Goal: Book appointment/travel/reservation

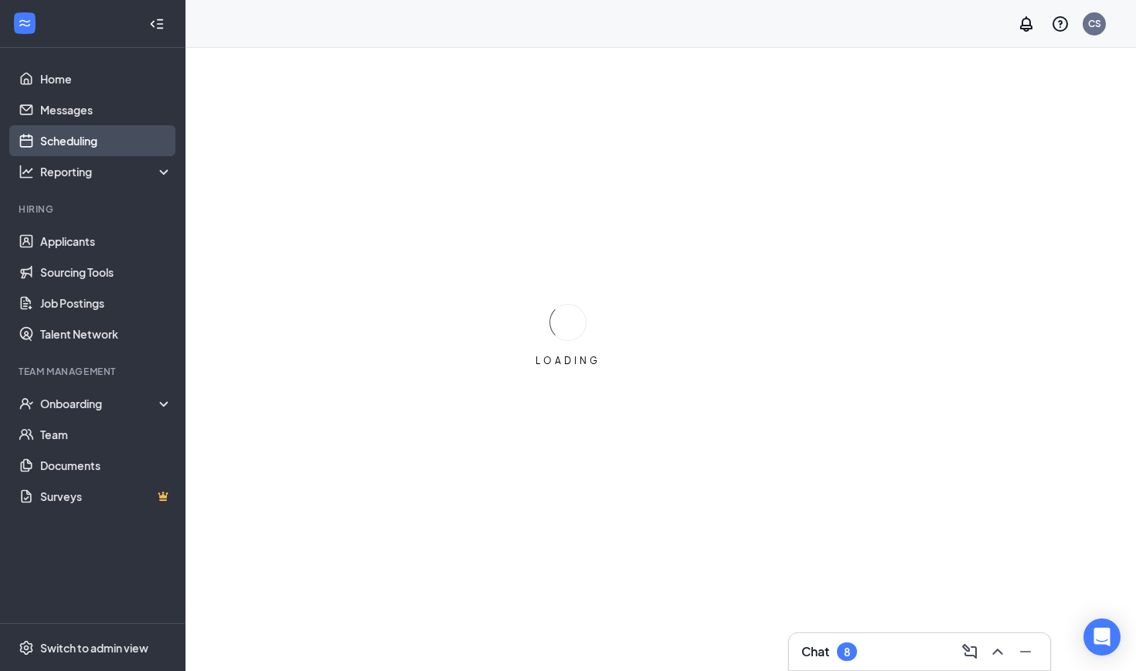
click at [60, 143] on link "Scheduling" at bounding box center [106, 140] width 132 height 31
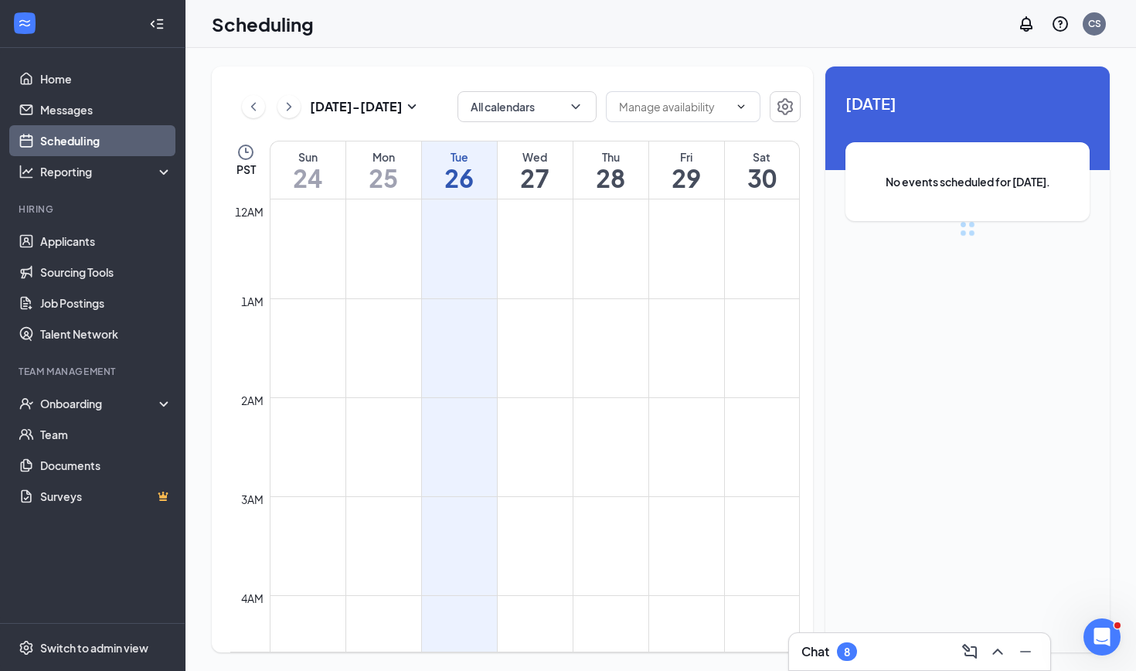
scroll to position [759, 0]
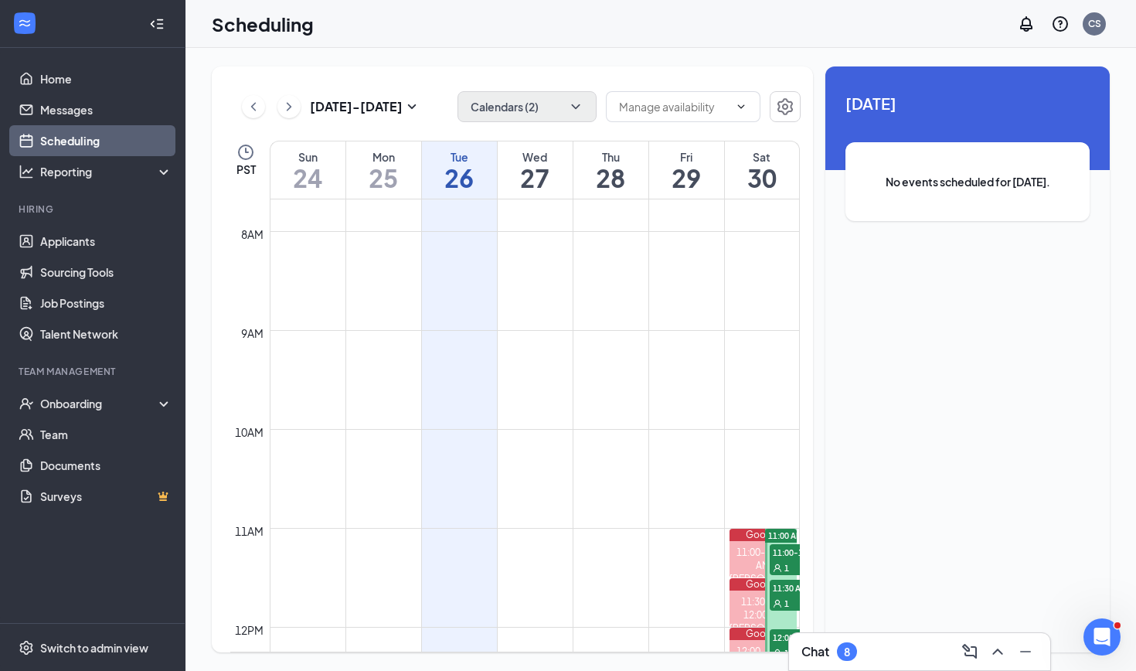
click at [577, 106] on icon "ChevronDown" at bounding box center [575, 106] width 15 height 15
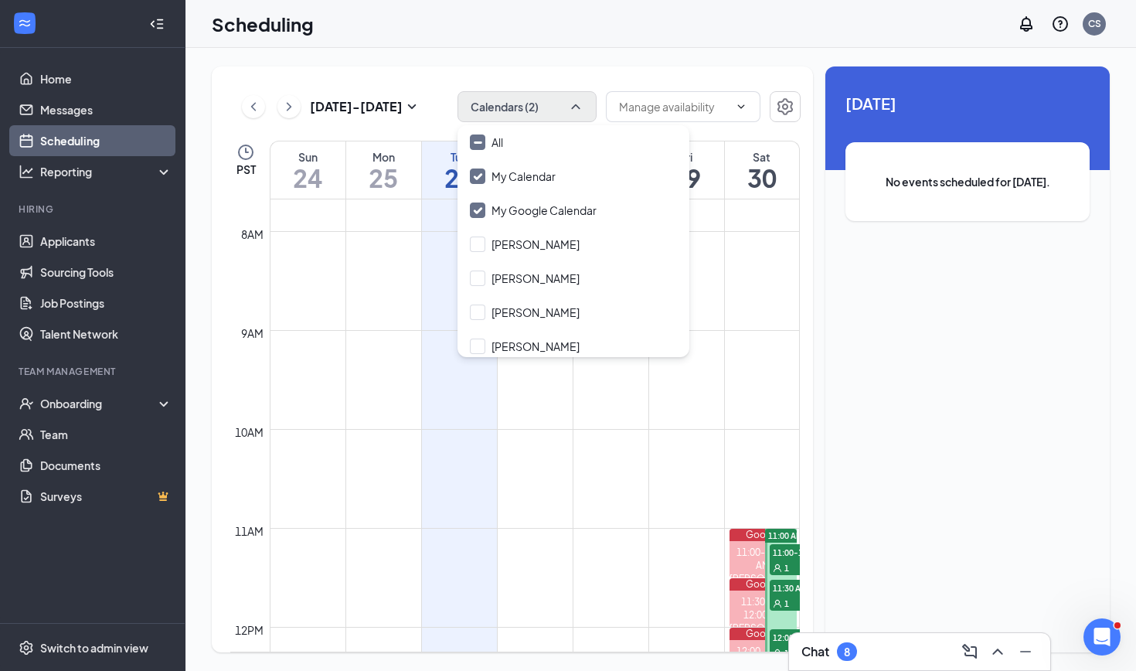
click at [580, 107] on icon "ChevronUp" at bounding box center [575, 106] width 15 height 15
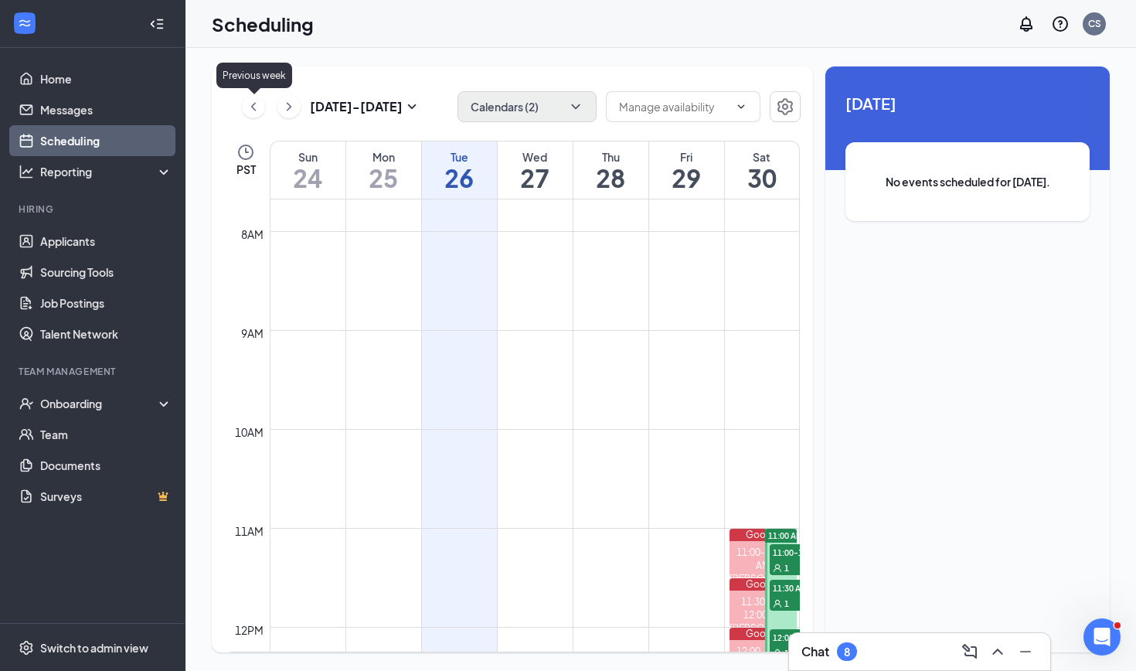
click at [252, 107] on icon "ChevronLeft" at bounding box center [253, 106] width 5 height 8
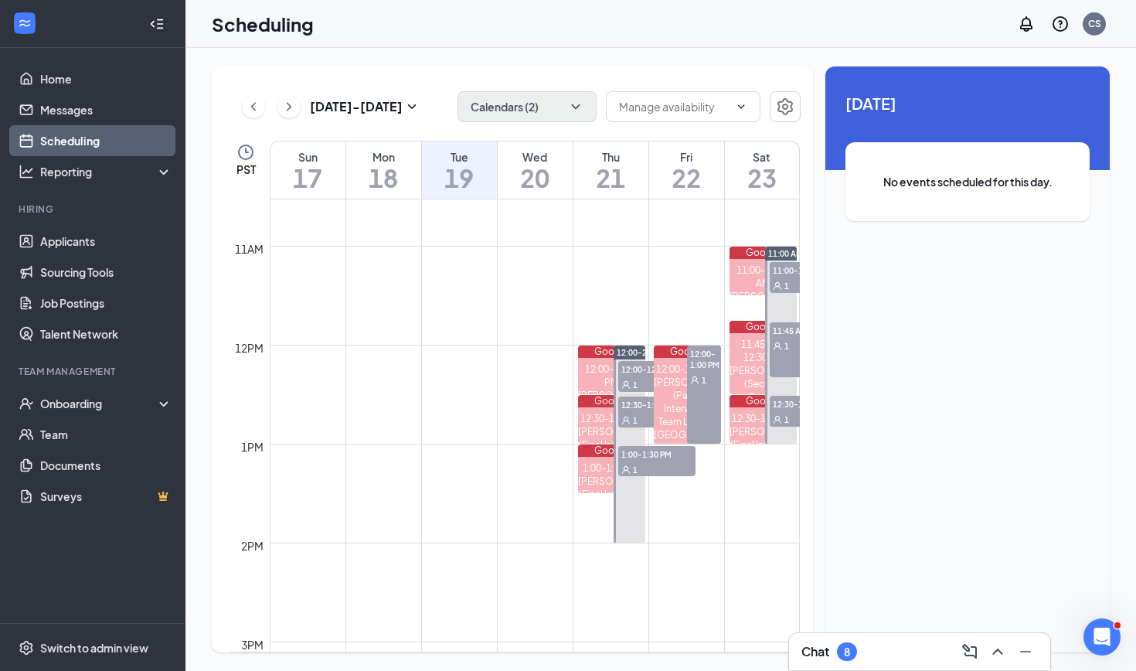
scroll to position [1042, 0]
click at [636, 374] on span "12:00-12:30 PM" at bounding box center [656, 367] width 77 height 15
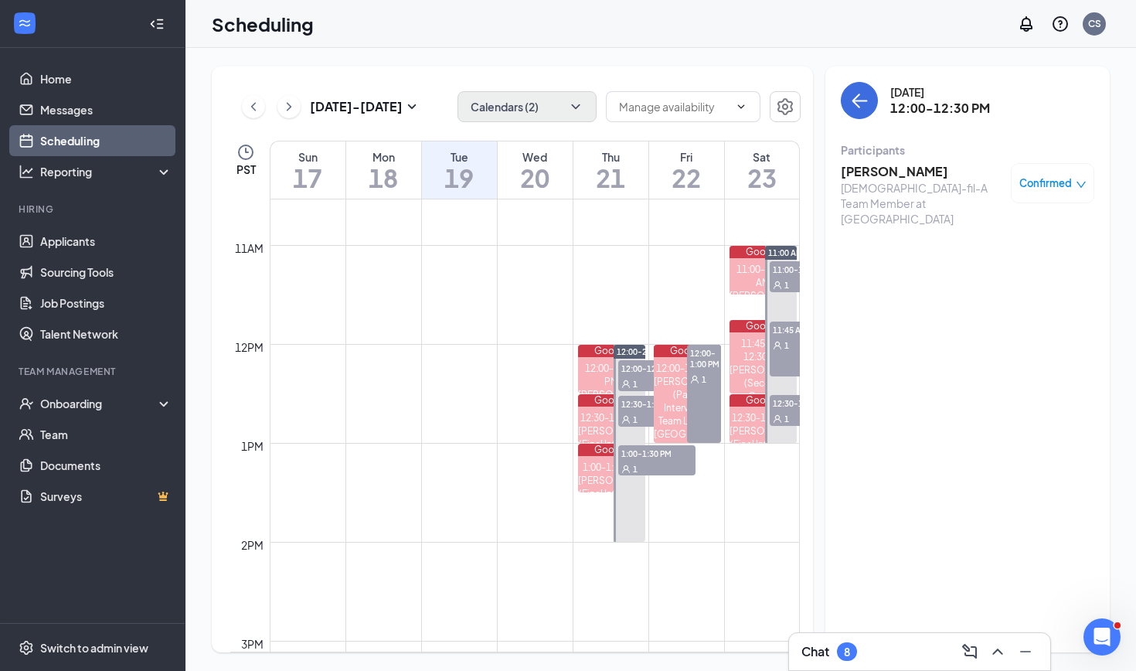
click at [634, 415] on span "1" at bounding box center [635, 419] width 5 height 11
click at [631, 372] on span "12:00-12:30 PM" at bounding box center [656, 367] width 77 height 15
